Goal: Task Accomplishment & Management: Use online tool/utility

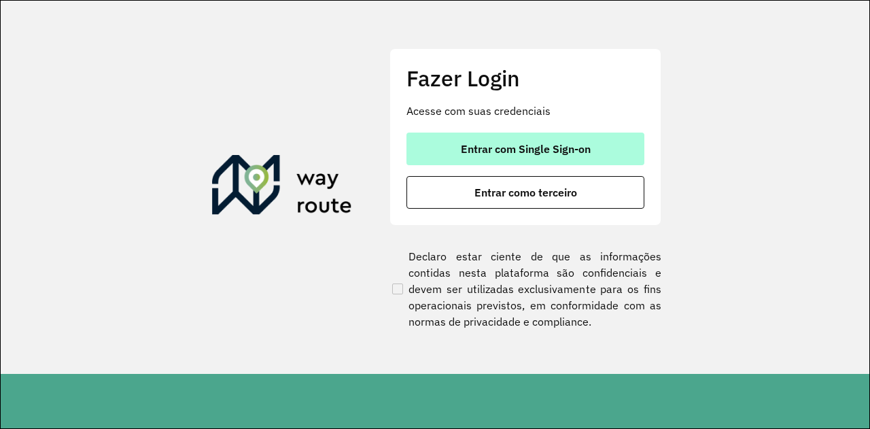
click at [555, 153] on span "Entrar com Single Sign-on" at bounding box center [526, 148] width 130 height 11
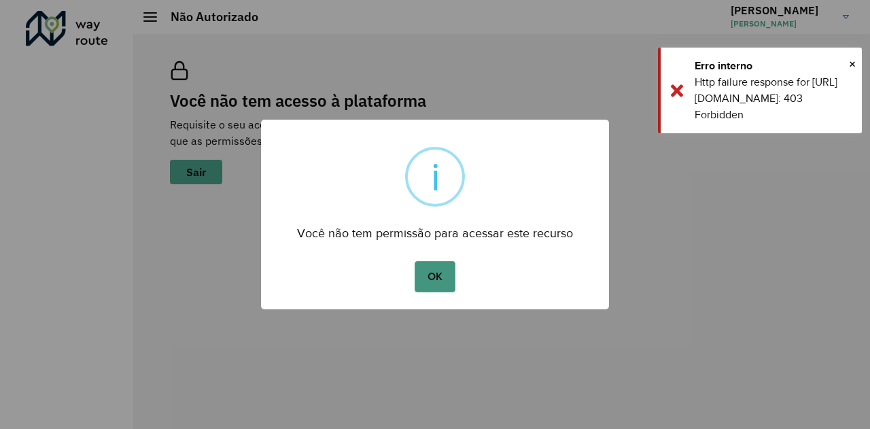
click at [423, 288] on button "OK" at bounding box center [435, 276] width 40 height 31
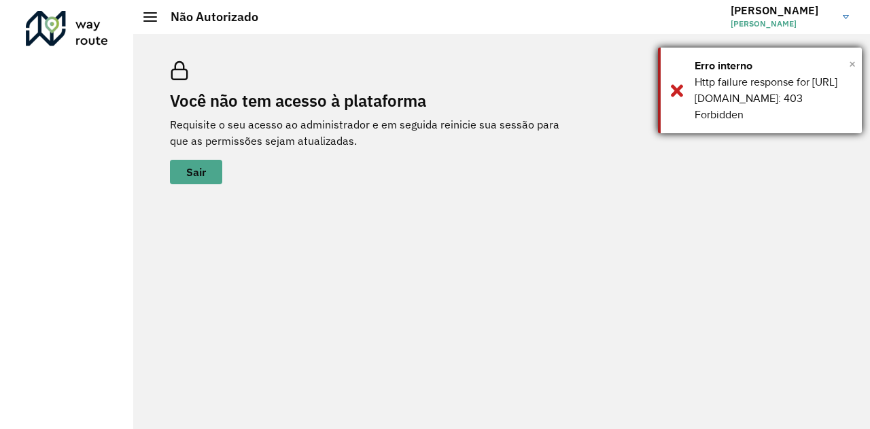
click at [851, 67] on span "×" at bounding box center [852, 64] width 7 height 20
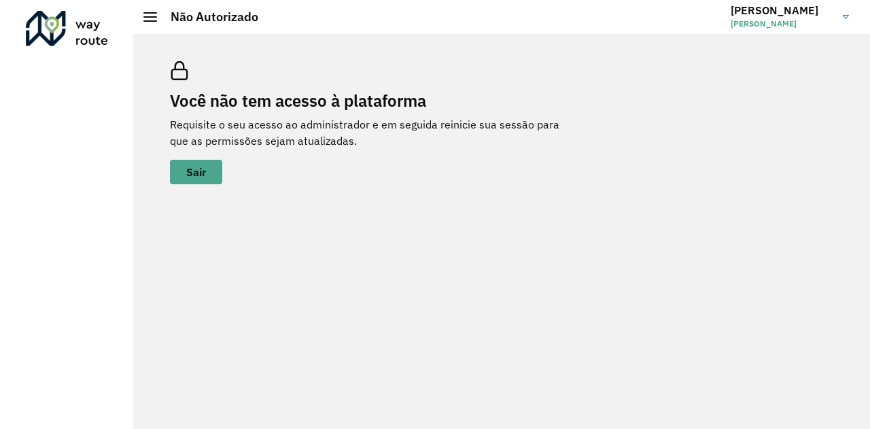
click at [158, 18] on h2 "Não Autorizado" at bounding box center [207, 17] width 101 height 15
click at [145, 19] on div at bounding box center [150, 17] width 14 height 10
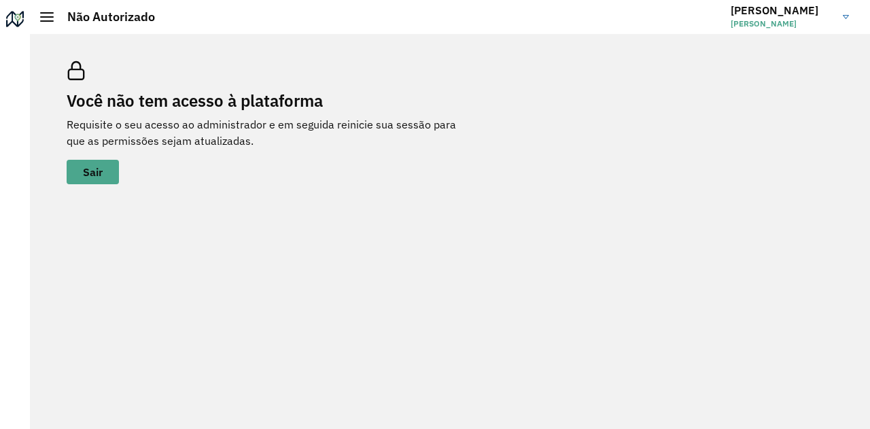
click at [838, 23] on link "PEDRO PEDRO SEGADAS FIGUEIREDO" at bounding box center [795, 16] width 128 height 35
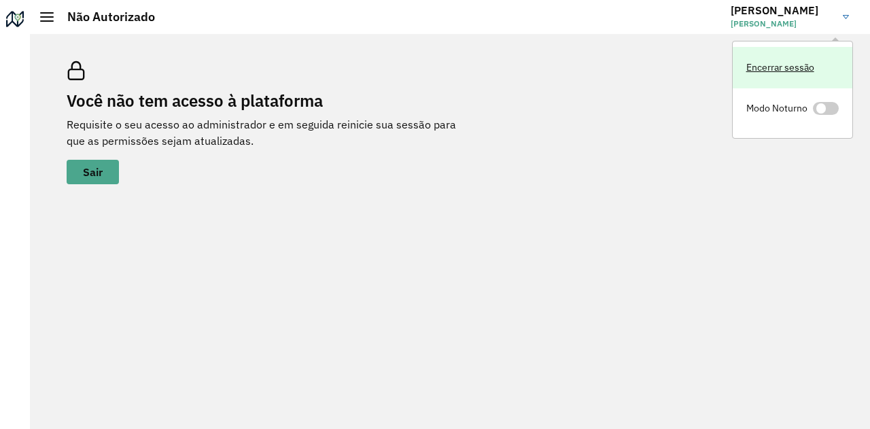
click at [765, 62] on link "Encerrar sessão" at bounding box center [793, 67] width 120 height 41
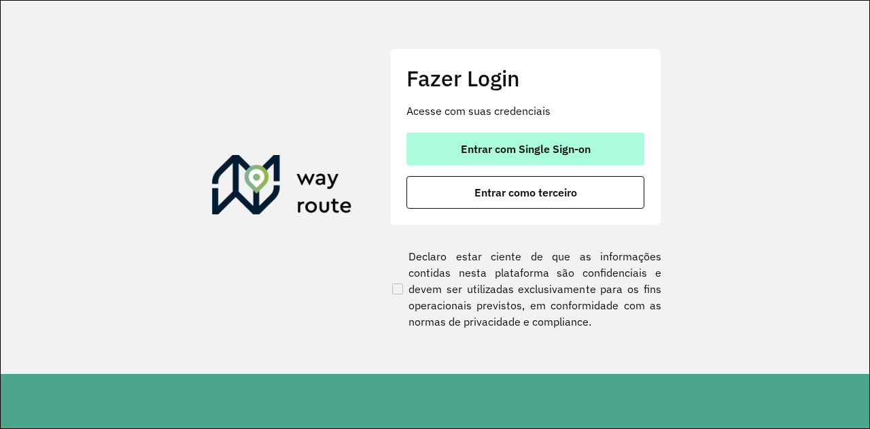
click at [496, 152] on span "Entrar com Single Sign-on" at bounding box center [526, 148] width 130 height 11
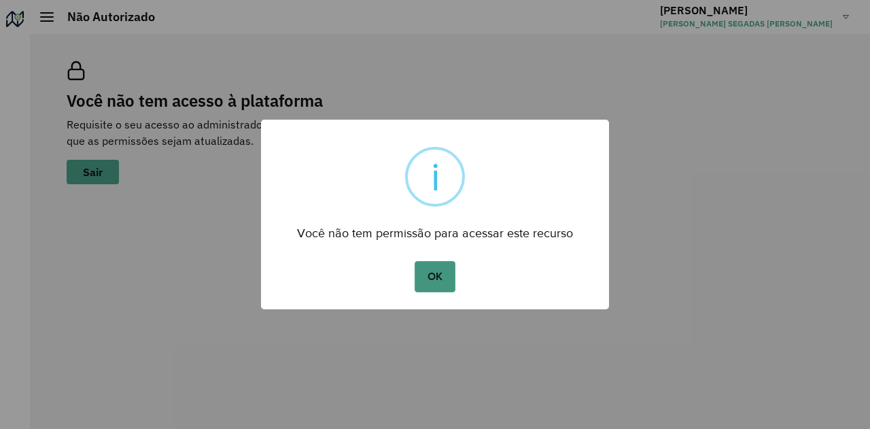
click at [426, 278] on button "OK" at bounding box center [435, 276] width 40 height 31
